Goal: Information Seeking & Learning: Learn about a topic

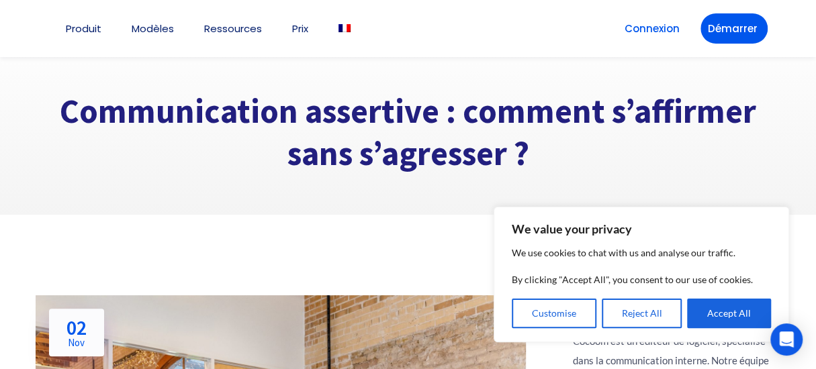
scroll to position [67, 0]
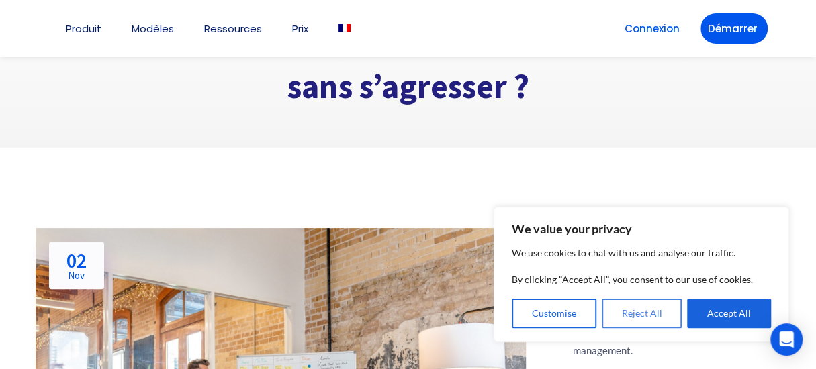
click at [630, 319] on button "Reject All" at bounding box center [642, 314] width 81 height 30
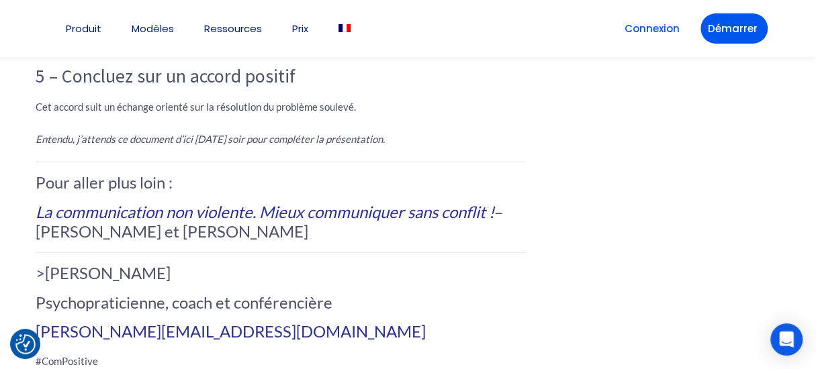
scroll to position [1544, 0]
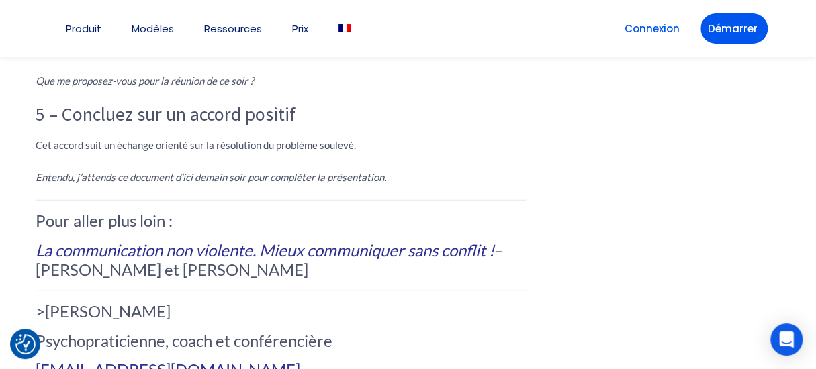
scroll to position [1544, 0]
